Goal: Transaction & Acquisition: Subscribe to service/newsletter

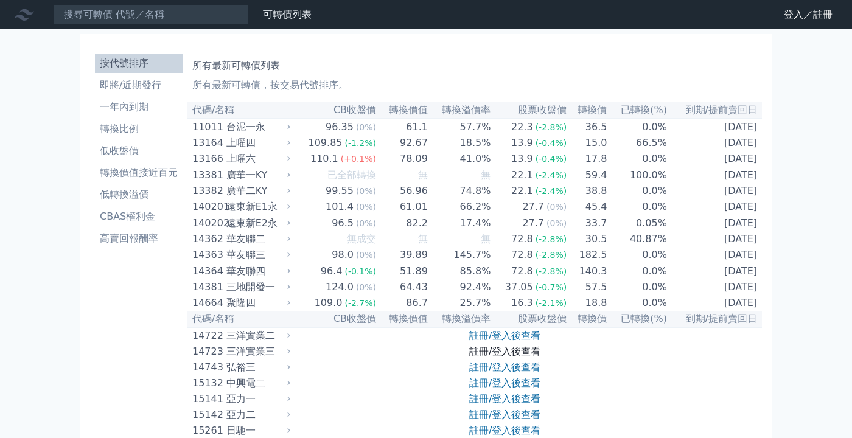
click at [534, 348] on link "註冊/登入後查看" at bounding box center [504, 352] width 71 height 12
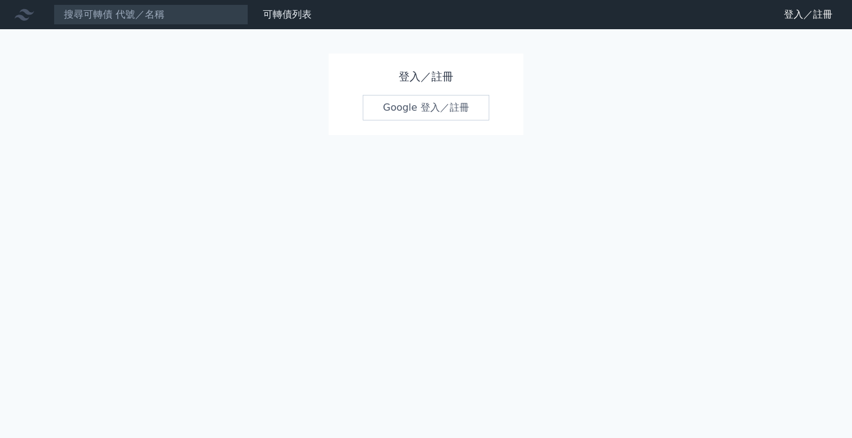
click at [474, 112] on link "Google 登入／註冊" at bounding box center [426, 108] width 127 height 26
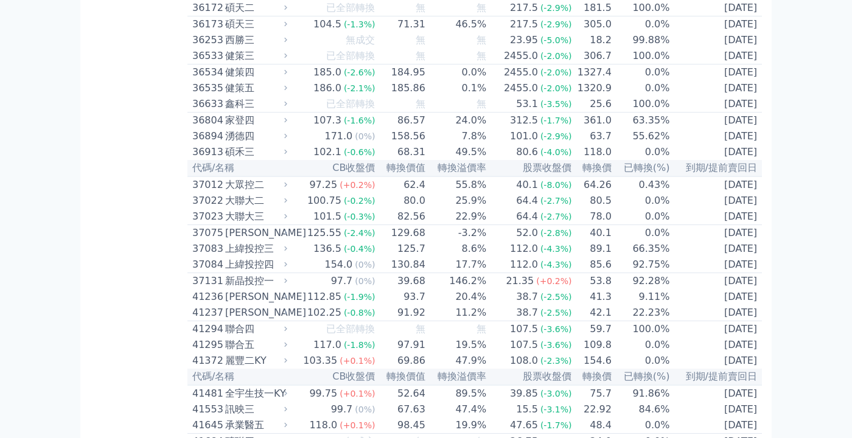
scroll to position [2866, 0]
